Goal: Information Seeking & Learning: Learn about a topic

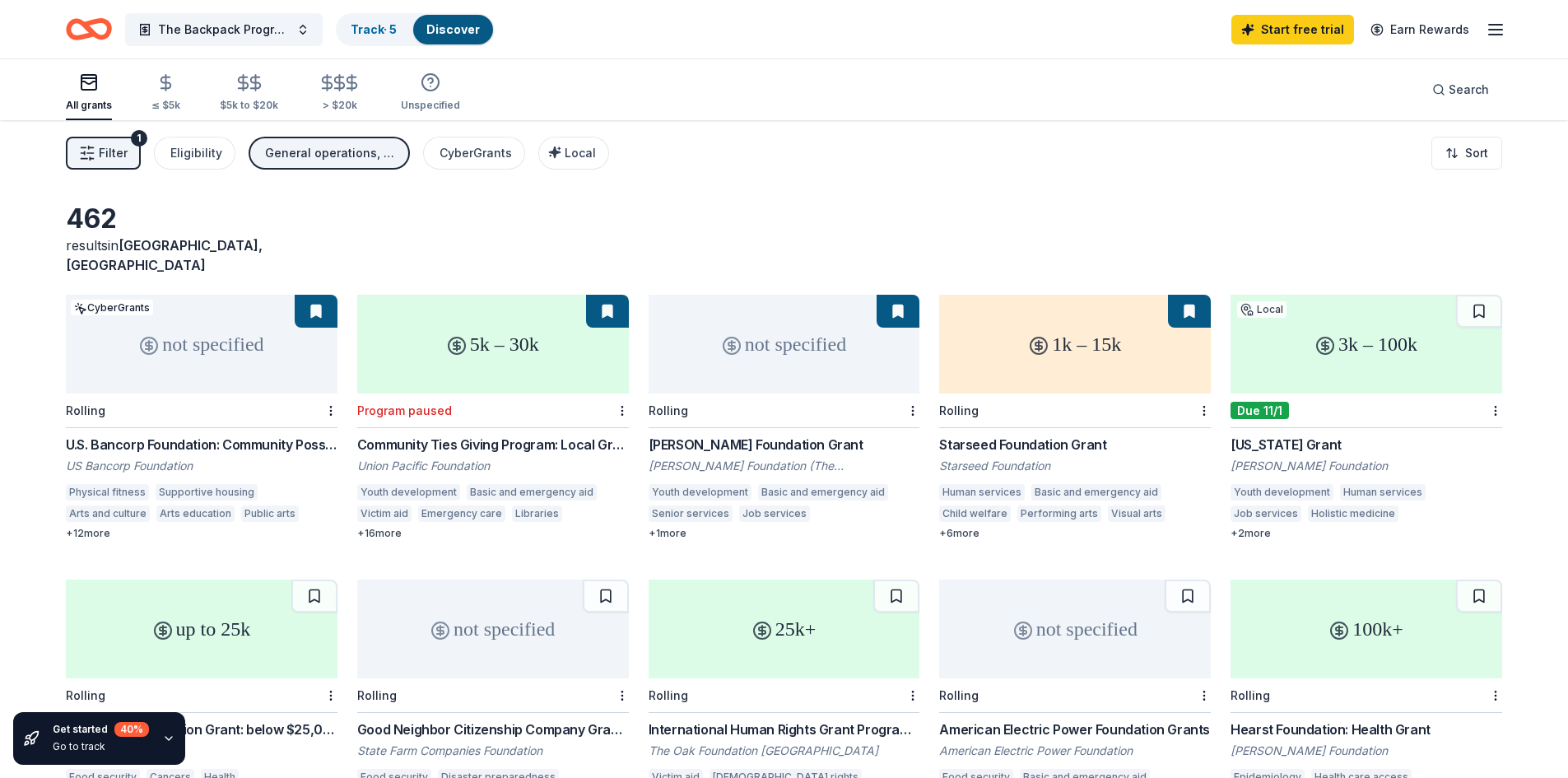
click at [753, 324] on div "not specified" at bounding box center [784, 343] width 271 height 99
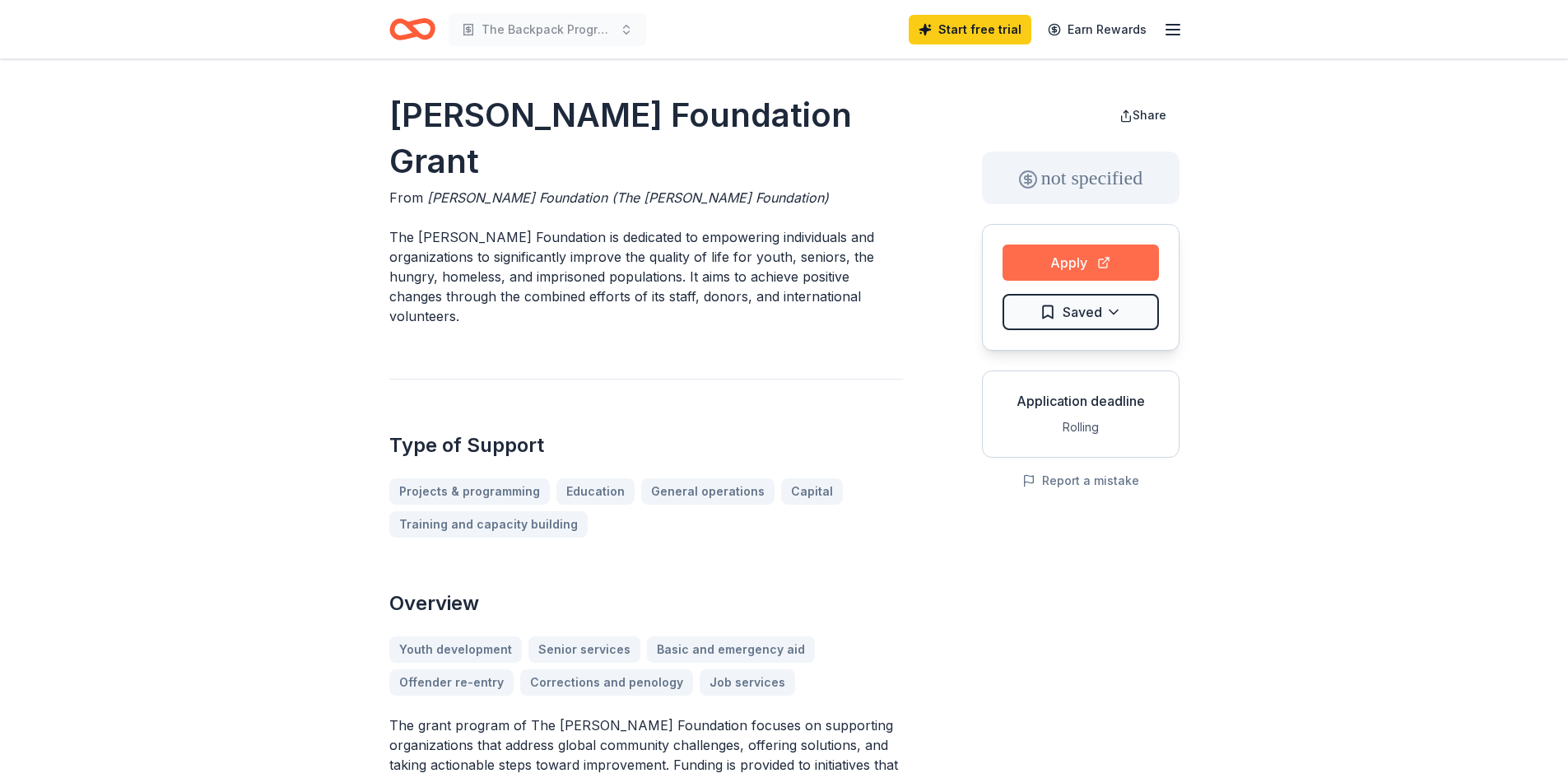
click at [1085, 267] on button "Apply" at bounding box center [1080, 262] width 157 height 37
drag, startPoint x: 592, startPoint y: 191, endPoint x: 829, endPoint y: 188, distance: 237.0
click at [829, 227] on p "The Tony Robbins Foundation is dedicated to empowering individuals and organiza…" at bounding box center [646, 276] width 513 height 99
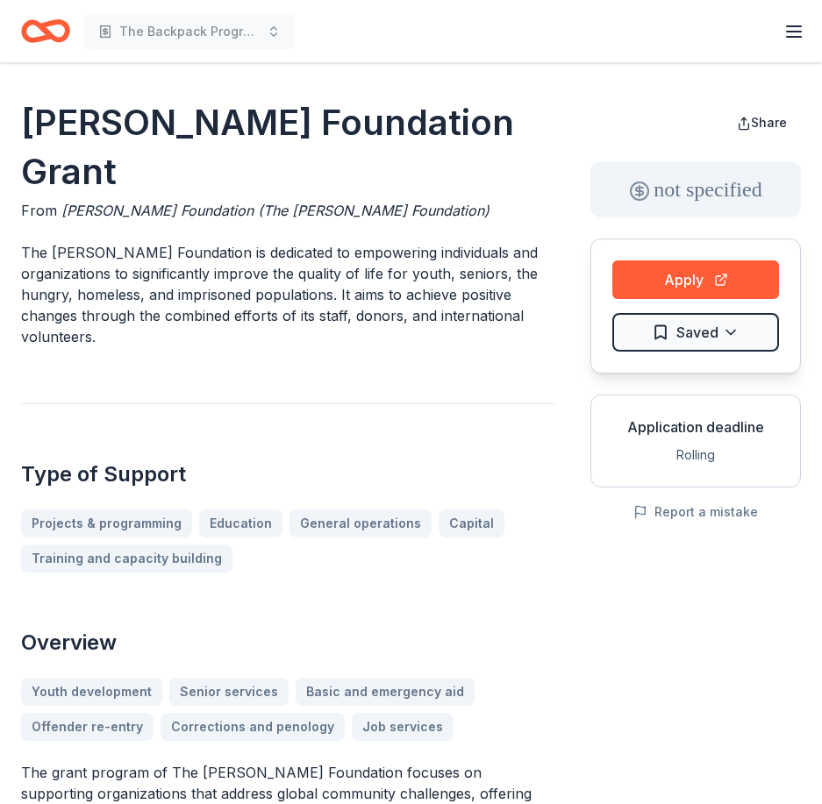
click at [98, 242] on p "The Tony Robbins Foundation is dedicated to empowering individuals and organiza…" at bounding box center [288, 294] width 534 height 105
drag, startPoint x: 179, startPoint y: 227, endPoint x: 314, endPoint y: 229, distance: 135.1
click at [314, 242] on p "The Tony Robbins Foundation is dedicated to empowering individuals and organiza…" at bounding box center [288, 294] width 534 height 105
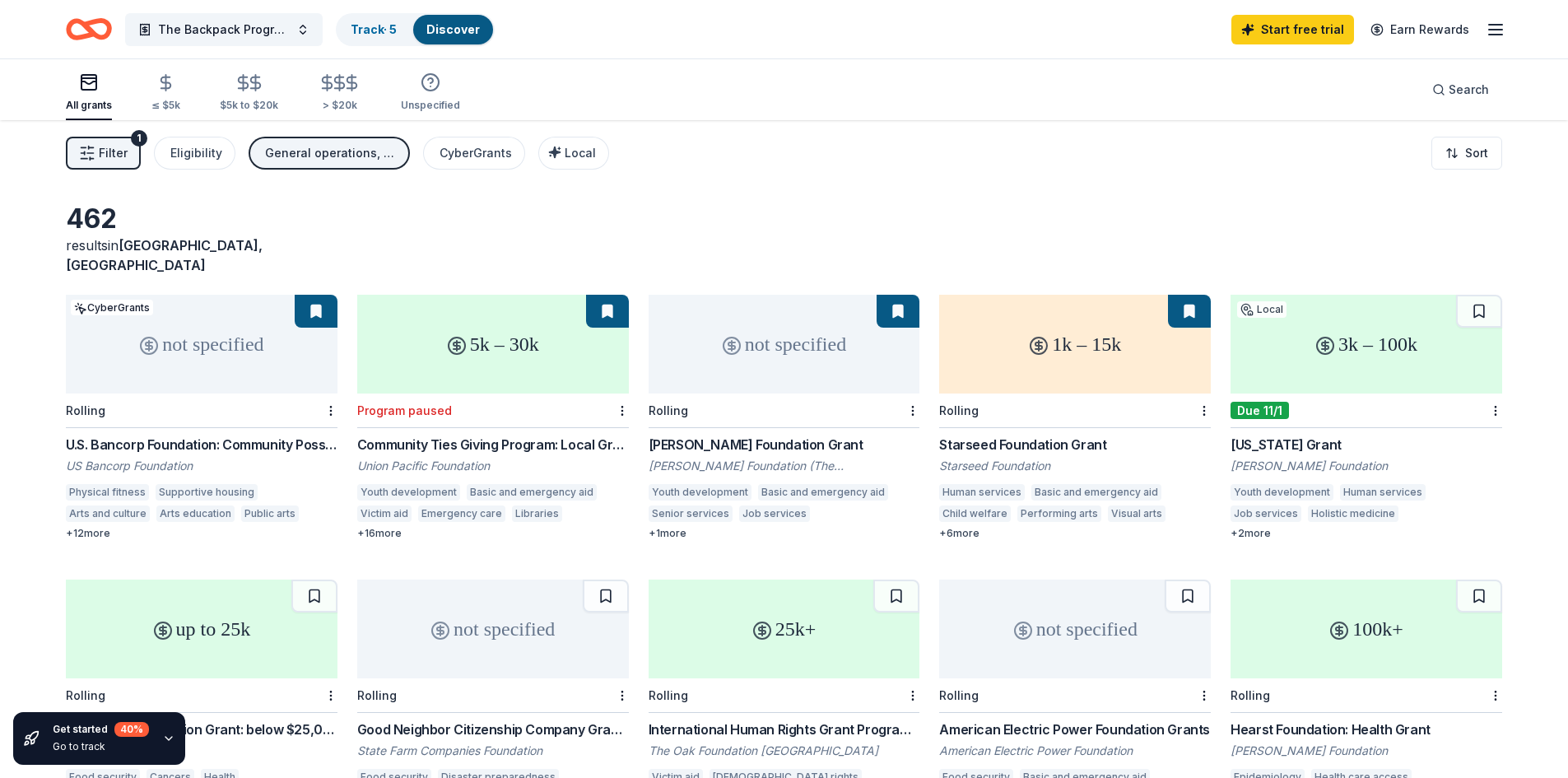
click at [1064, 435] on div "Starseed Foundation Grant" at bounding box center [1074, 444] width 271 height 20
click at [1343, 338] on div "3k – 100k" at bounding box center [1365, 343] width 271 height 99
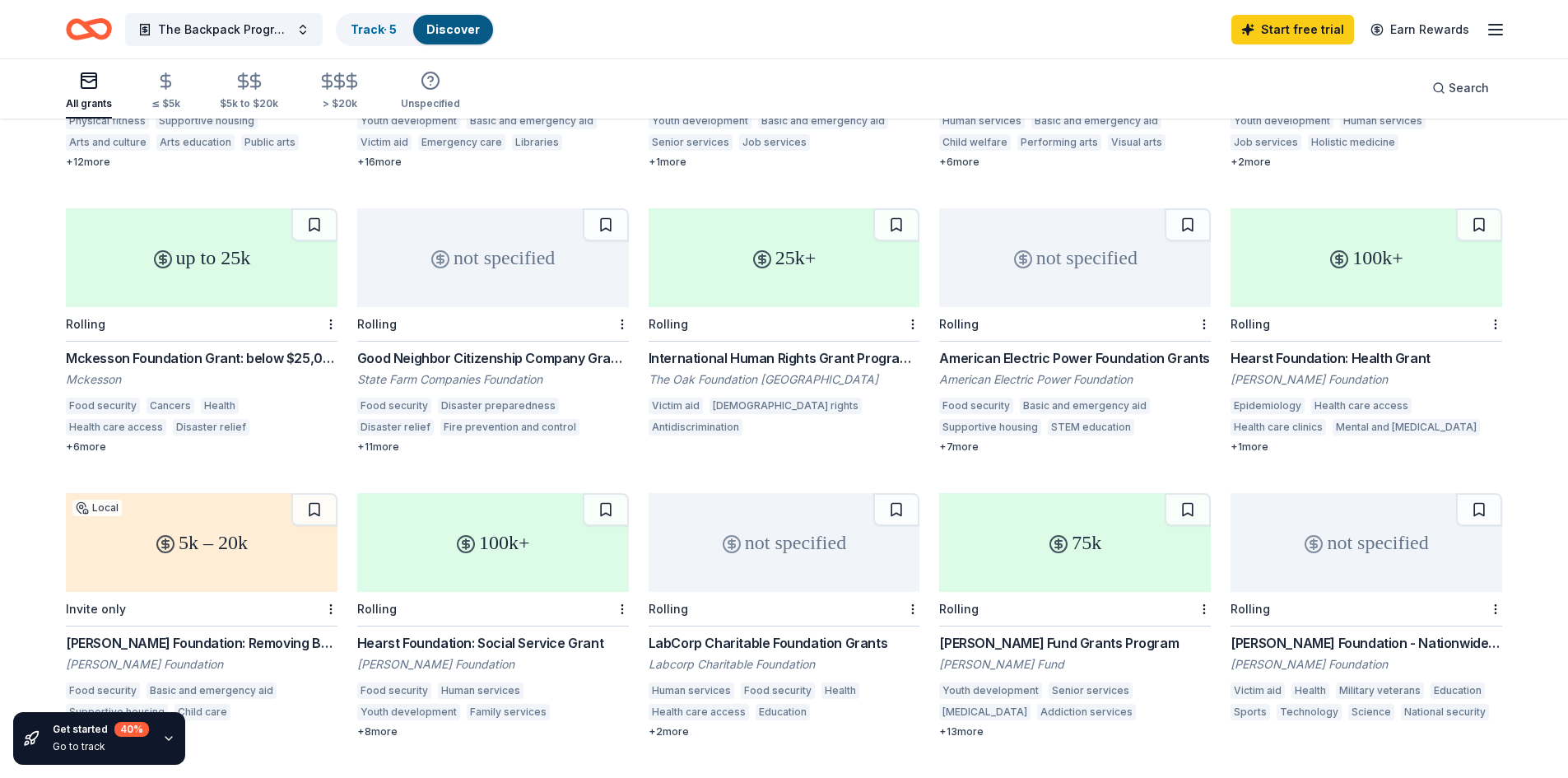
scroll to position [411, 0]
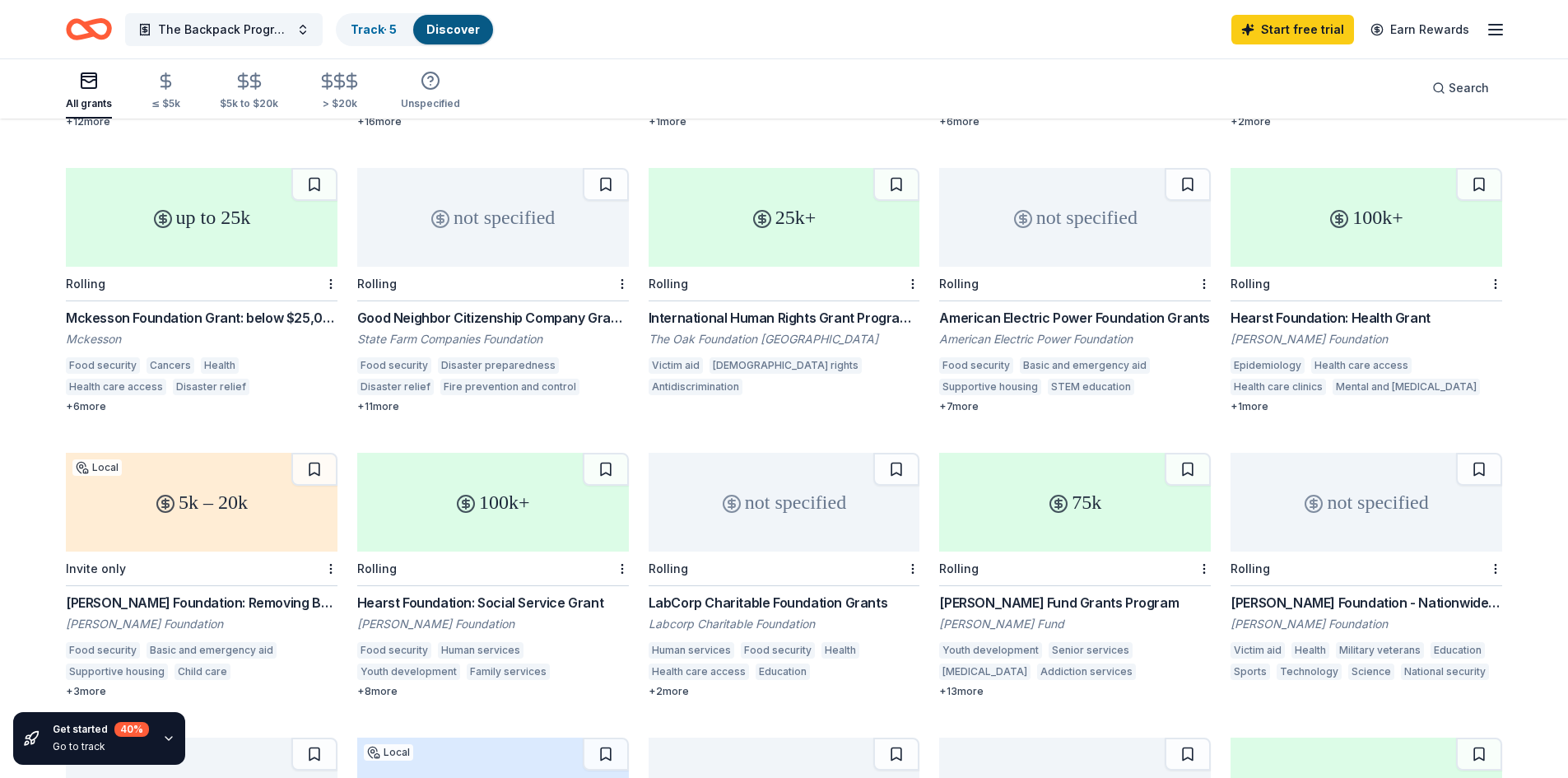
click at [229, 308] on div "Mckesson Foundation Grant: below $25,000" at bounding box center [201, 317] width 271 height 20
click at [527, 308] on div "Good Neighbor Citizenship Company Grants" at bounding box center [493, 317] width 271 height 20
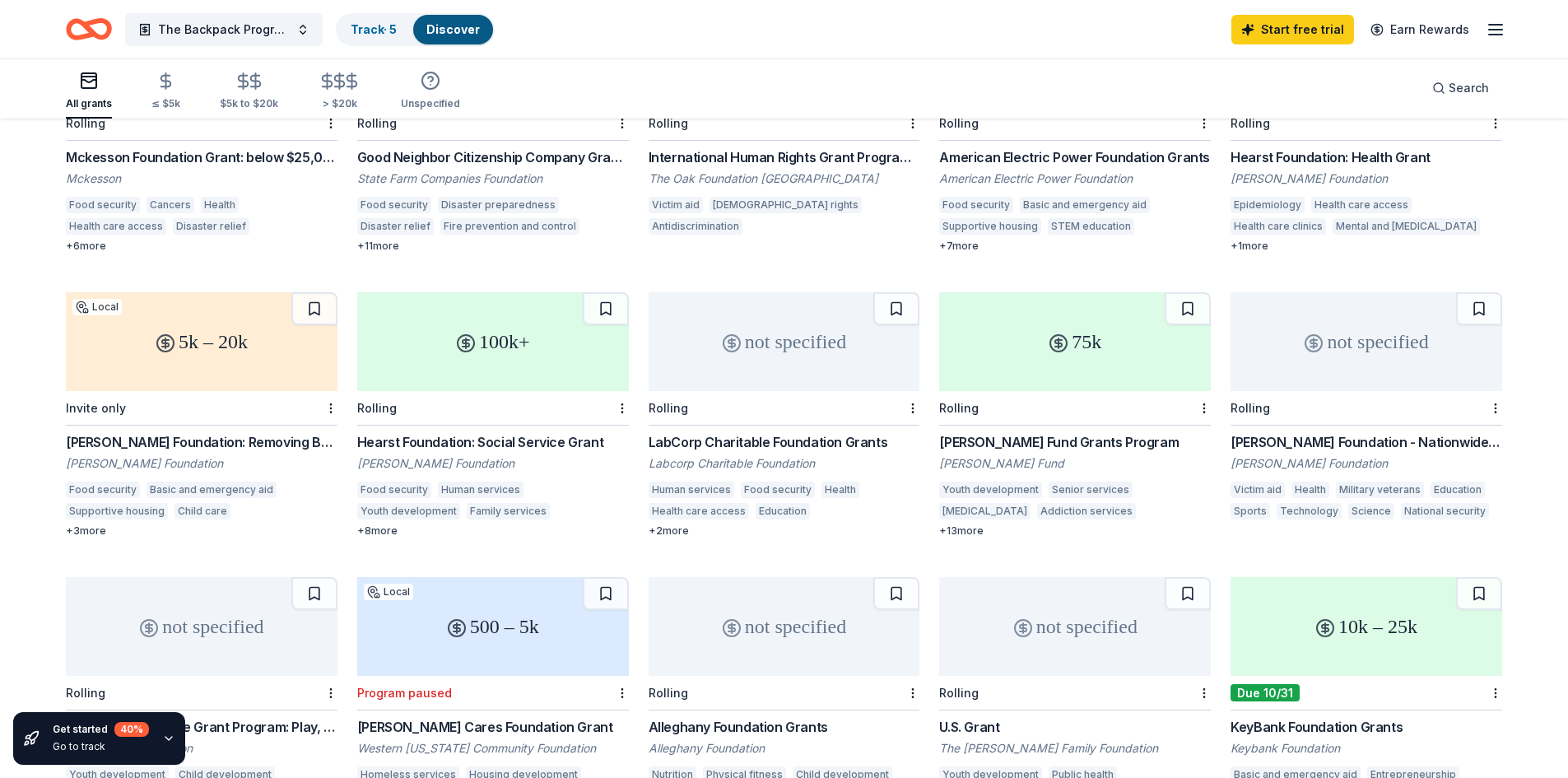
scroll to position [576, 0]
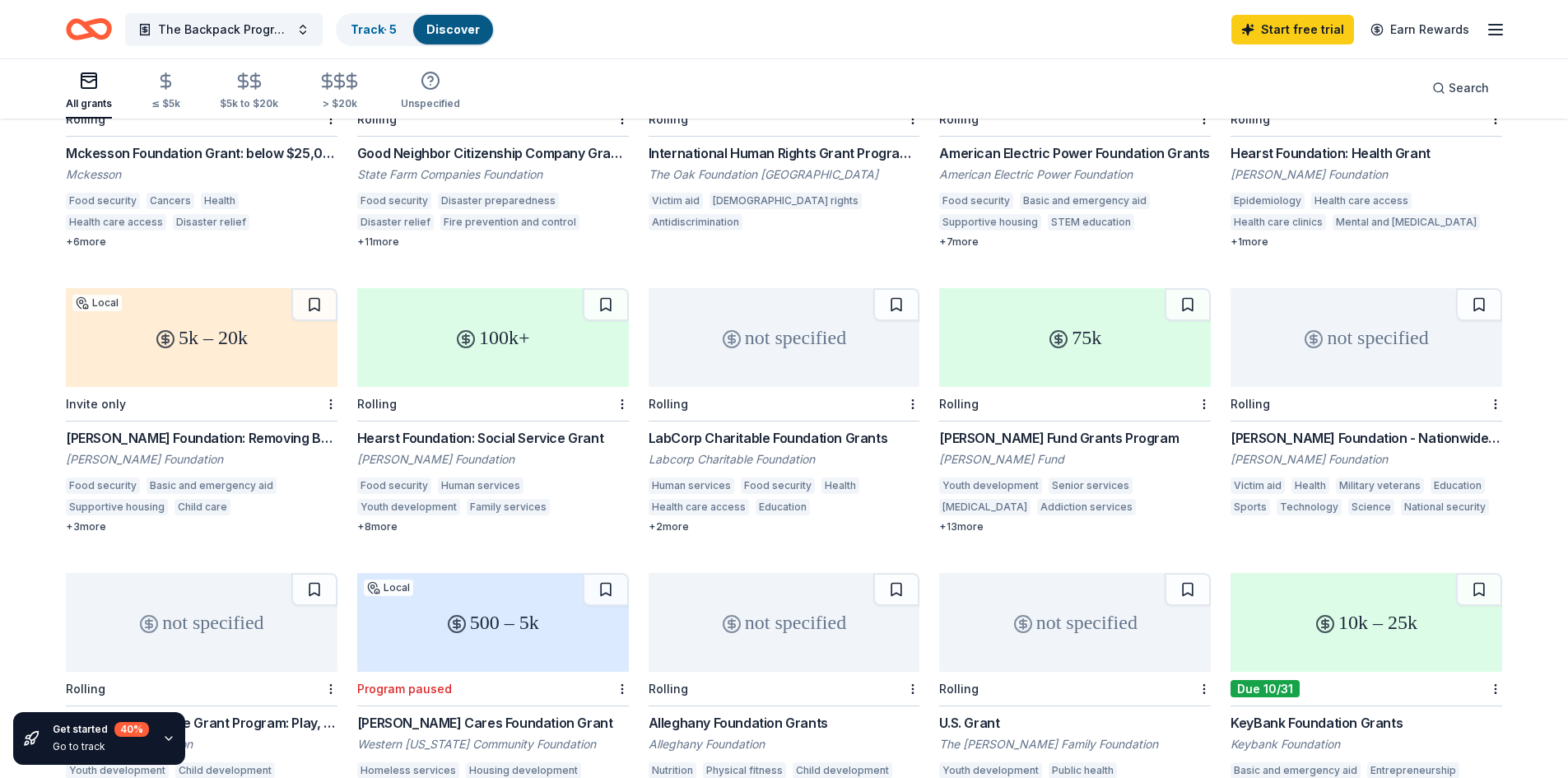
click at [171, 329] on div "5k – 20k" at bounding box center [201, 337] width 271 height 99
click at [495, 321] on div "100k+" at bounding box center [493, 337] width 271 height 99
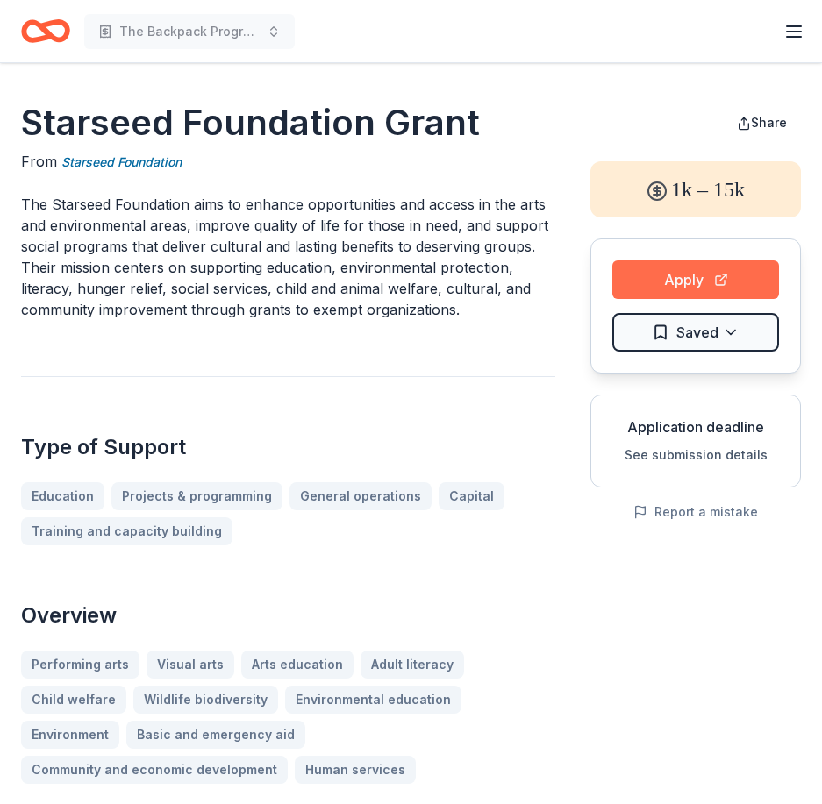
click at [690, 277] on button "Apply" at bounding box center [695, 279] width 167 height 39
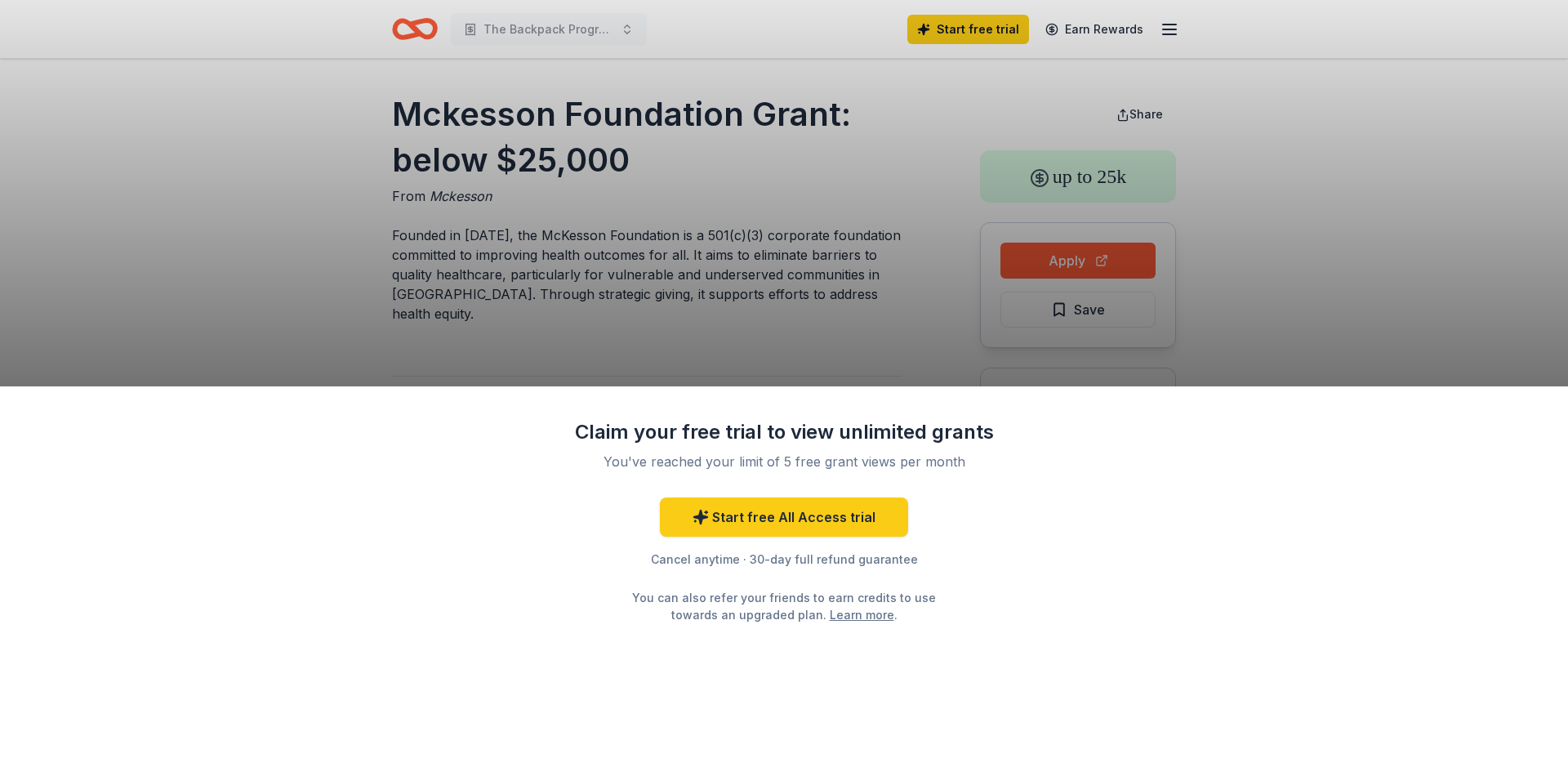
click at [707, 344] on div "Claim your free trial to view unlimited grants You've reached your limit of 5 f…" at bounding box center [784, 386] width 1568 height 772
